Goal: Find specific page/section: Find specific page/section

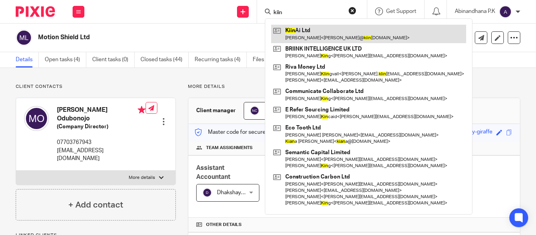
type input "kiin"
click at [288, 28] on link at bounding box center [368, 34] width 195 height 18
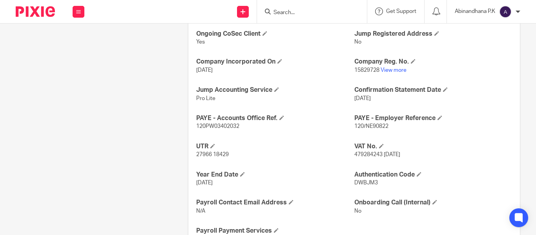
scroll to position [294, 0]
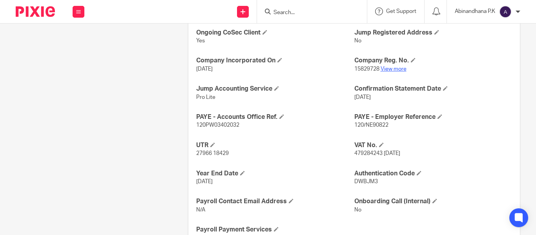
click at [385, 68] on link "View more" at bounding box center [394, 68] width 26 height 5
